Goal: Find specific page/section: Find specific page/section

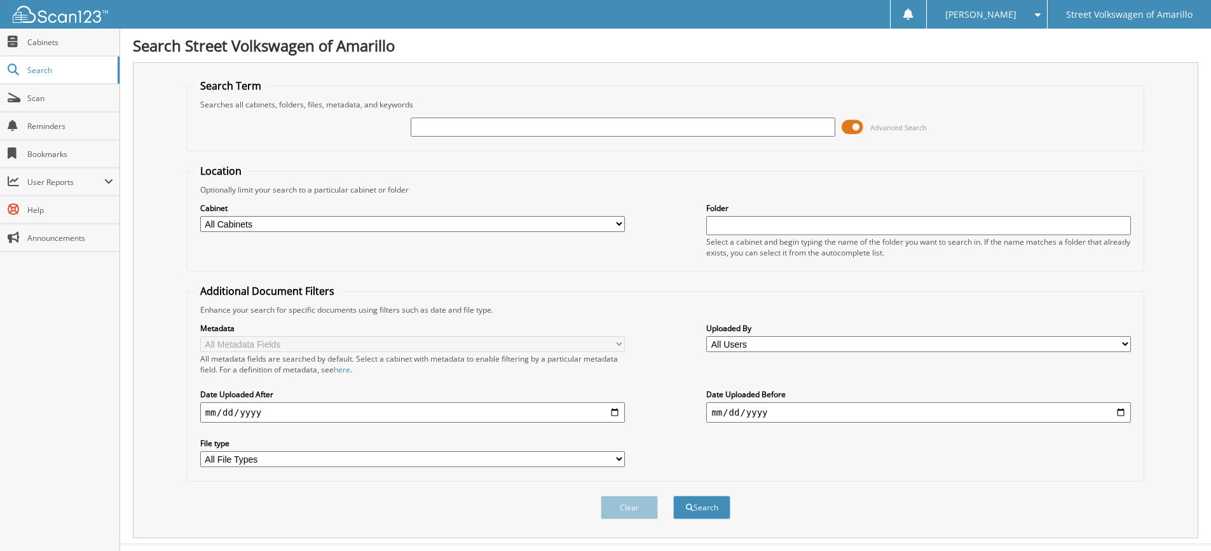
click at [740, 228] on input "text" at bounding box center [918, 225] width 425 height 19
type input "NA69353B"
click at [698, 504] on button "Search" at bounding box center [701, 508] width 57 height 24
click at [473, 127] on input "text" at bounding box center [623, 127] width 425 height 19
type input "NA69353B"
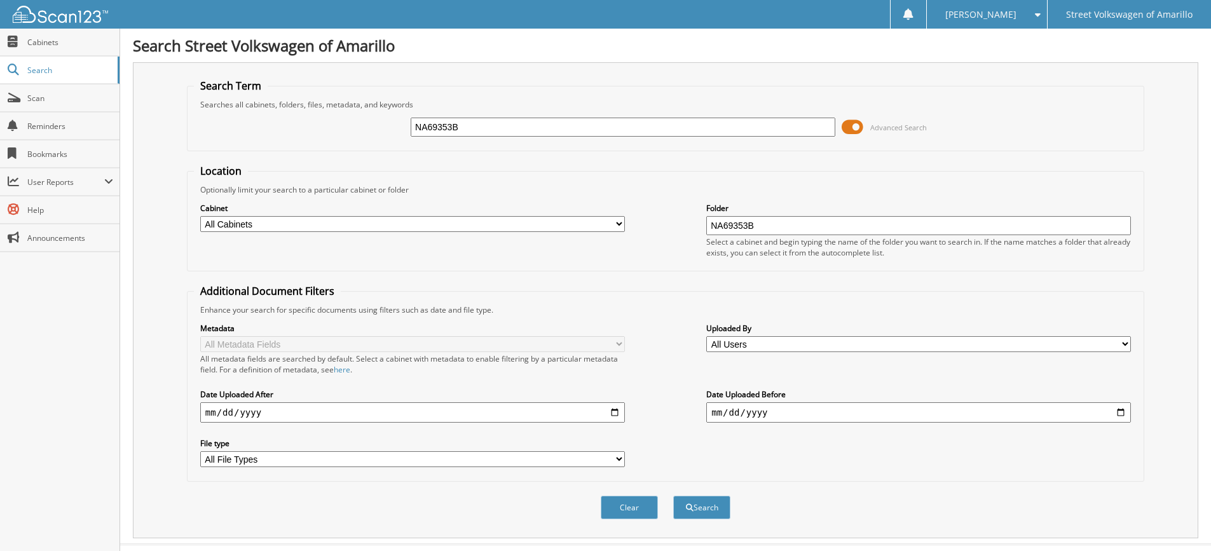
drag, startPoint x: 772, startPoint y: 221, endPoint x: 662, endPoint y: 219, distance: 110.6
click at [662, 219] on div "Cabinet All Cabinets CERTIFIED PREOWNED DEAD DEALS NEW CAR DEALS USED CAR DEALS…" at bounding box center [665, 229] width 943 height 69
type input "USED"
click at [712, 507] on button "Search" at bounding box center [701, 508] width 57 height 24
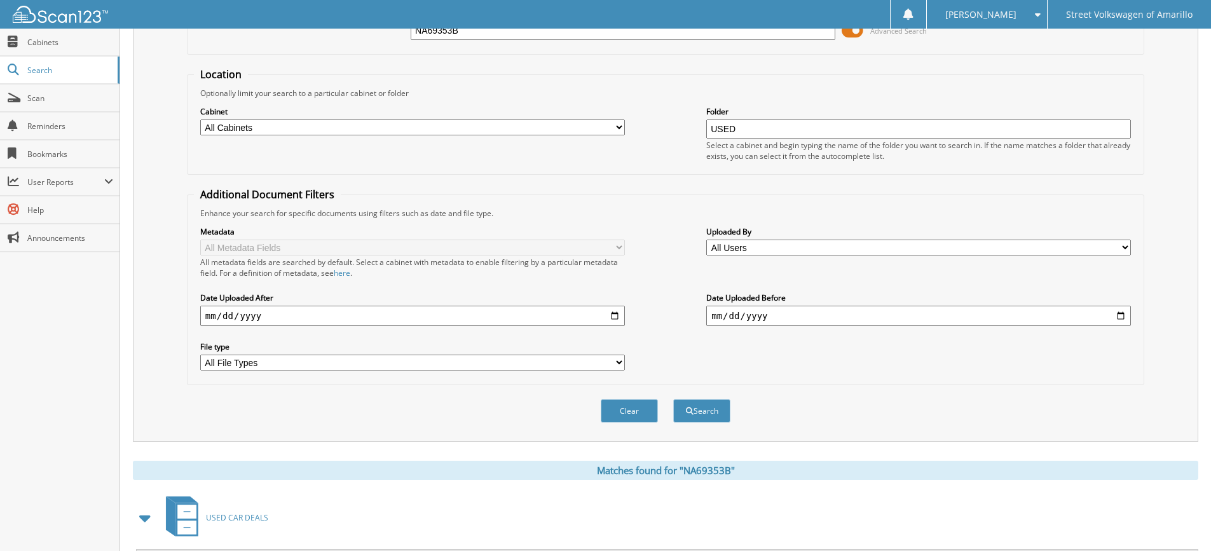
scroll to position [209, 0]
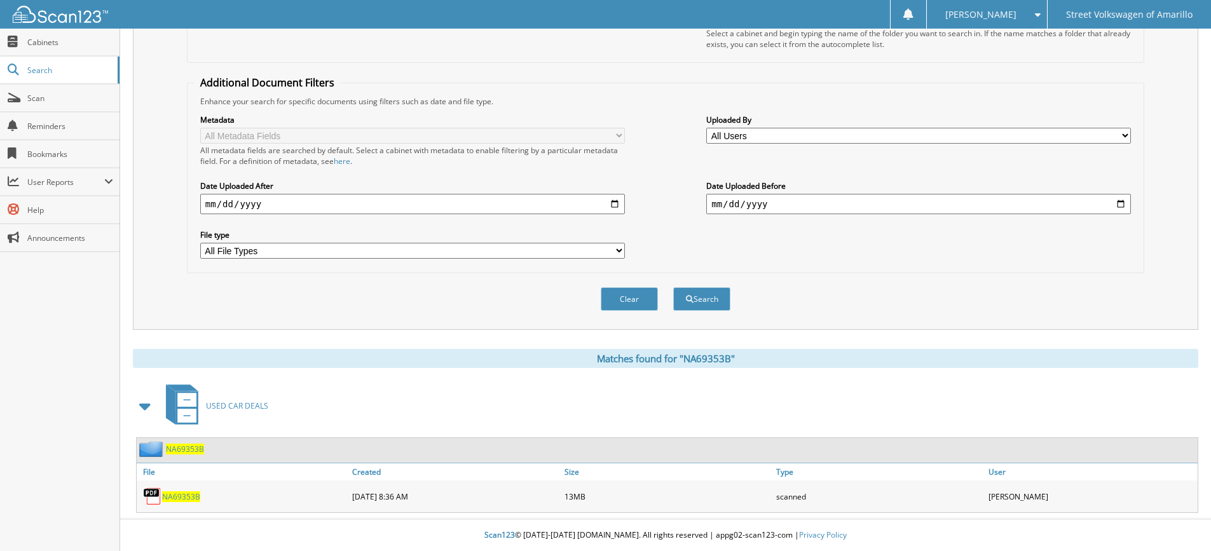
click at [177, 494] on span "NA69353B" at bounding box center [181, 496] width 38 height 11
click at [187, 450] on span "NA69353B" at bounding box center [185, 449] width 38 height 11
